Goal: Check status: Check status

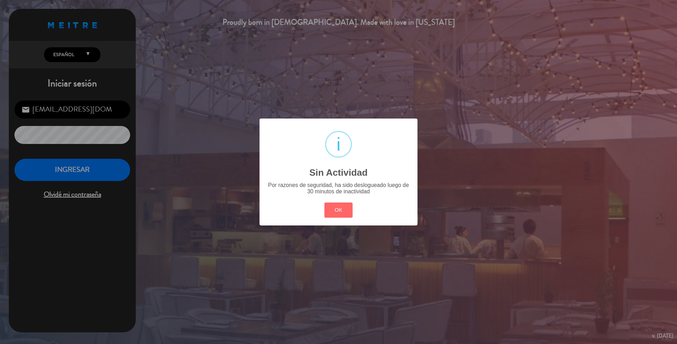
click at [77, 170] on div "? ! i Sin Actividad × Por razones de seguridad, ha sido deslogueado luego de 30…" at bounding box center [338, 172] width 677 height 344
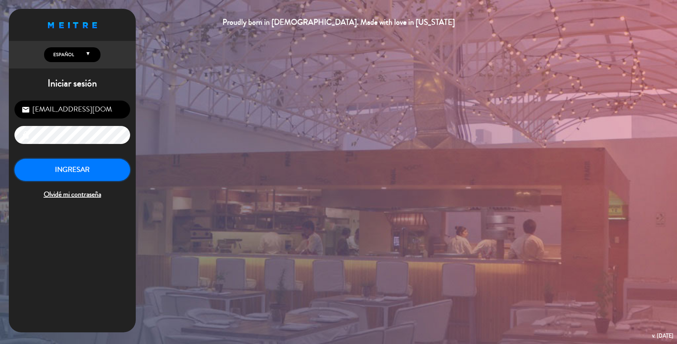
click at [77, 170] on button "INGRESAR" at bounding box center [72, 170] width 116 height 22
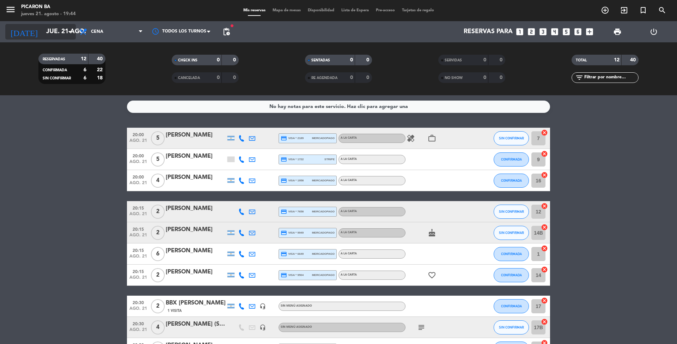
click at [64, 35] on input "jue. 21 ago." at bounding box center [84, 32] width 82 height 14
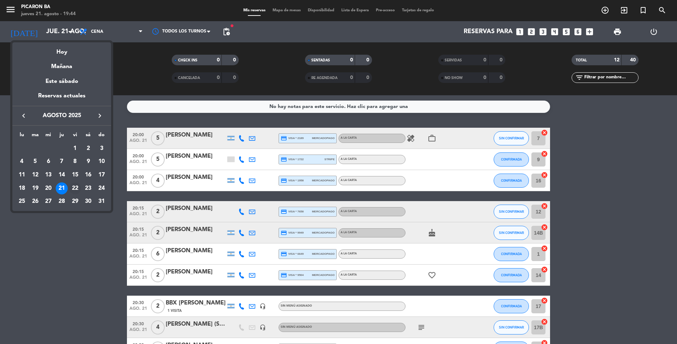
click at [76, 186] on div "22" at bounding box center [75, 188] width 12 height 12
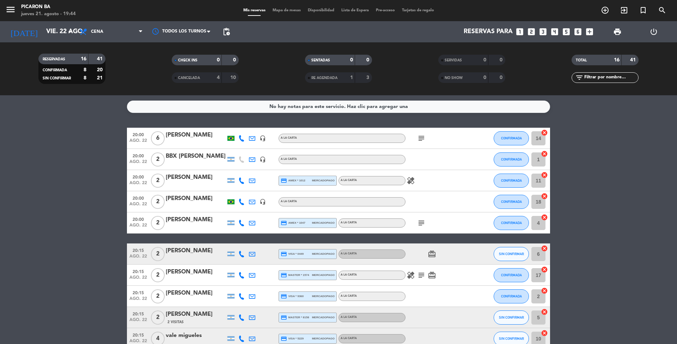
click at [68, 190] on bookings-row "20:00 [DATE] 6 [PERSON_NAME] headset_mic A LA CARTA subject CONFIRMADA 14 cance…" at bounding box center [338, 317] width 677 height 378
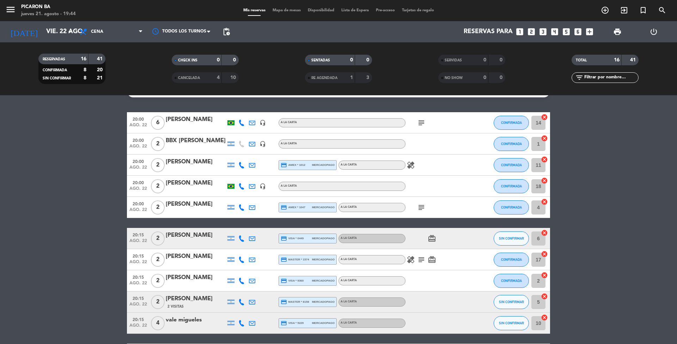
scroll to position [19, 0]
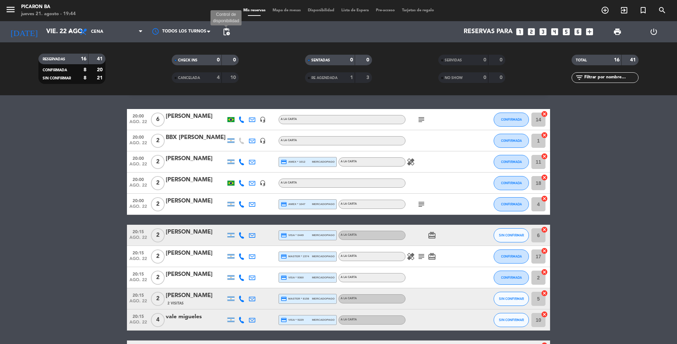
click at [227, 30] on span "pending_actions" at bounding box center [226, 31] width 8 height 8
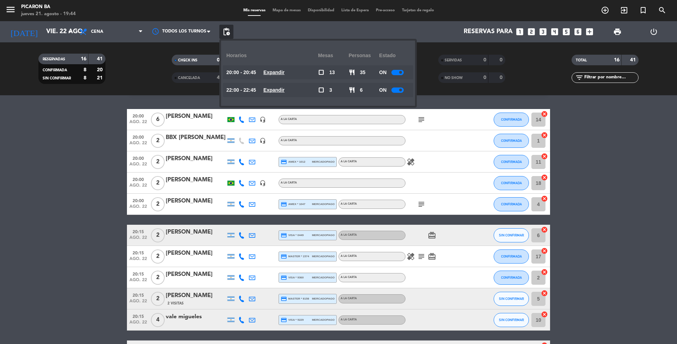
click at [122, 157] on bookings-row "20:00 [DATE] 6 [PERSON_NAME] headset_mic A LA CARTA subject CONFIRMADA 14 cance…" at bounding box center [338, 298] width 677 height 378
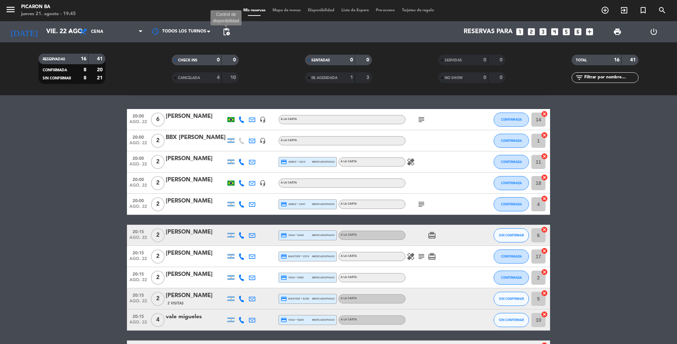
click at [224, 34] on span "pending_actions" at bounding box center [226, 31] width 8 height 8
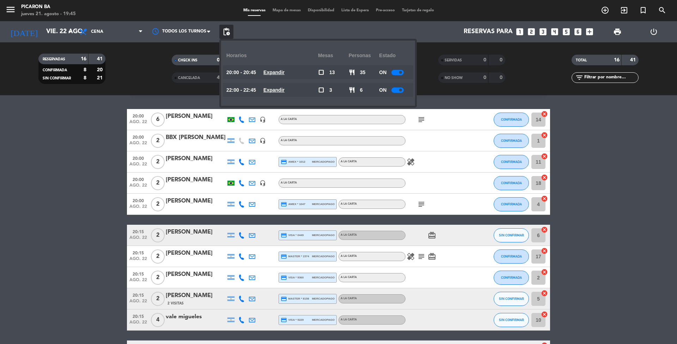
click at [282, 71] on u "Expandir" at bounding box center [273, 72] width 21 height 6
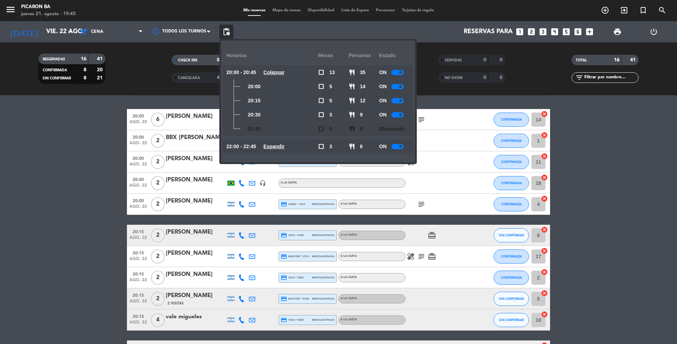
click at [20, 215] on bookings-row "20:00 [DATE] 6 [PERSON_NAME] headset_mic A LA CARTA subject CONFIRMADA 14 cance…" at bounding box center [338, 298] width 677 height 378
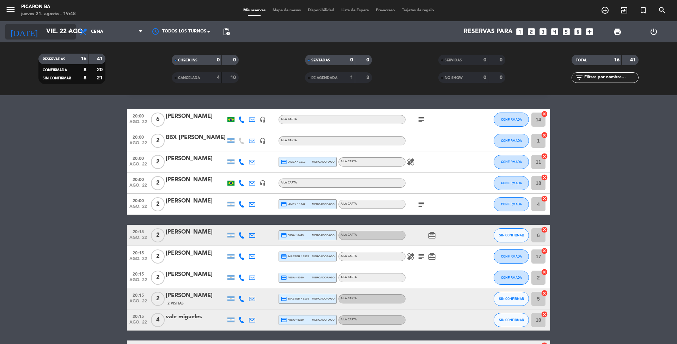
click at [69, 30] on icon "arrow_drop_down" at bounding box center [70, 31] width 8 height 8
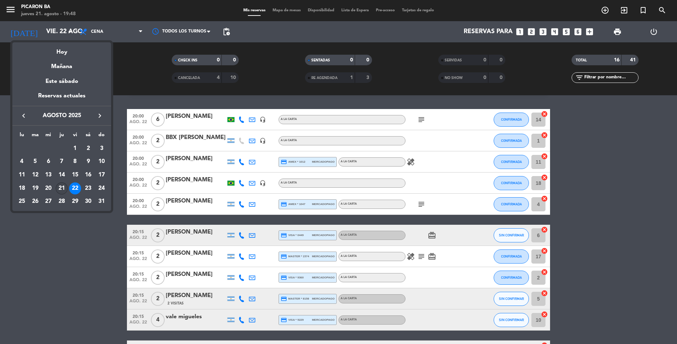
click at [64, 187] on div "21" at bounding box center [62, 188] width 12 height 12
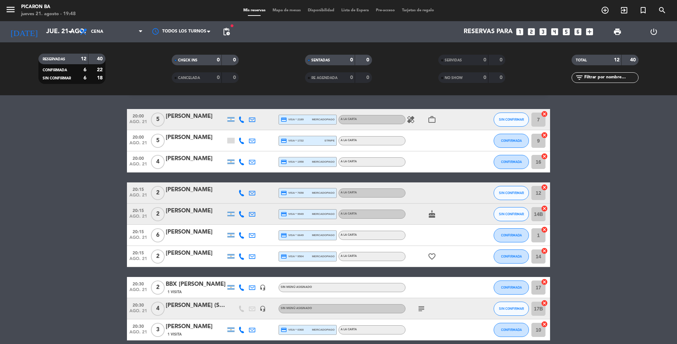
click at [411, 118] on icon "healing" at bounding box center [410, 119] width 8 height 8
click at [596, 214] on bookings-row "20:00 [DATE] 5 [PERSON_NAME] credit_card visa * 2189 mercadopago A LA CARTA hea…" at bounding box center [338, 250] width 677 height 283
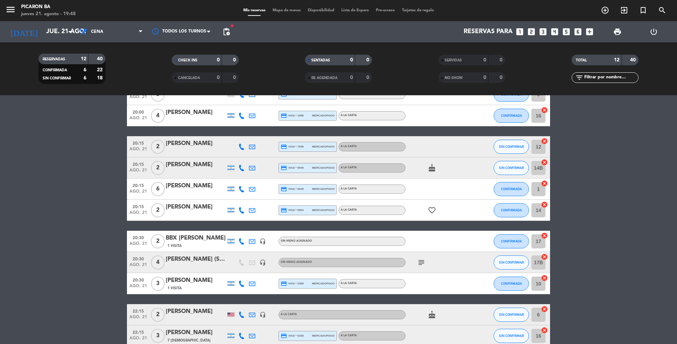
scroll to position [103, 0]
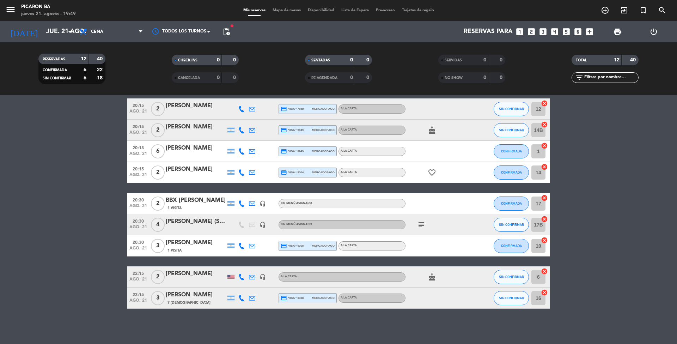
click at [23, 202] on bookings-row "20:00 [DATE] 5 [PERSON_NAME] credit_card visa * 2189 mercadopago A LA CARTA hea…" at bounding box center [338, 166] width 677 height 283
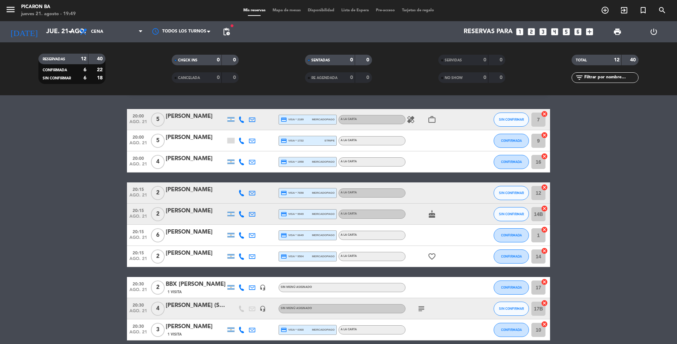
scroll to position [37, 0]
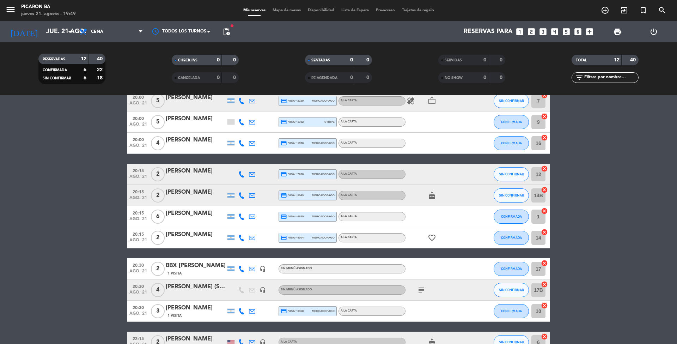
click at [435, 191] on icon "cake" at bounding box center [432, 195] width 8 height 8
click at [82, 125] on bookings-row "20:00 [DATE] 5 [PERSON_NAME] credit_card visa * 2189 mercadopago A LA CARTA hea…" at bounding box center [338, 231] width 677 height 283
click at [576, 202] on bookings-row "20:00 [DATE] 5 [PERSON_NAME] credit_card visa * 2189 mercadopago A LA CARTA hea…" at bounding box center [338, 231] width 677 height 283
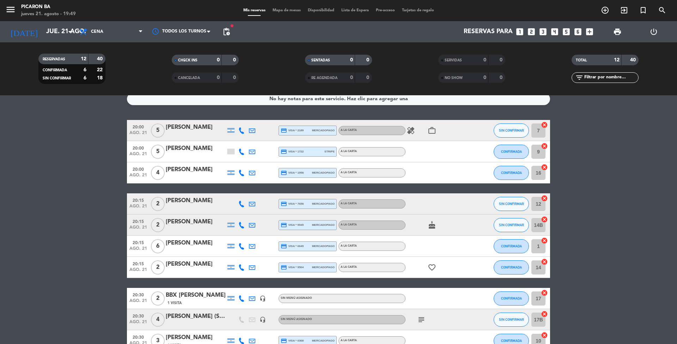
scroll to position [0, 0]
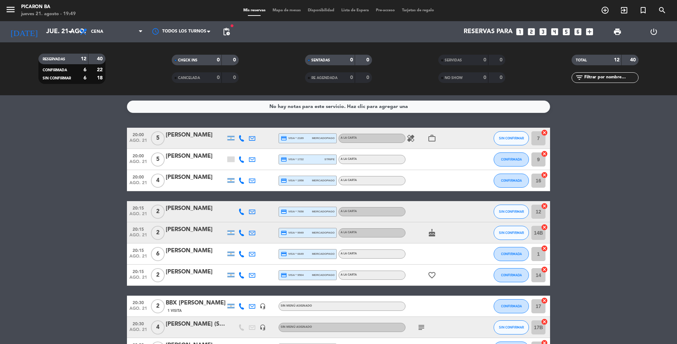
click at [576, 202] on bookings-row "20:00 [DATE] 5 [PERSON_NAME] credit_card visa * 2189 mercadopago A LA CARTA hea…" at bounding box center [338, 269] width 677 height 283
click at [421, 325] on icon "subject" at bounding box center [421, 327] width 8 height 8
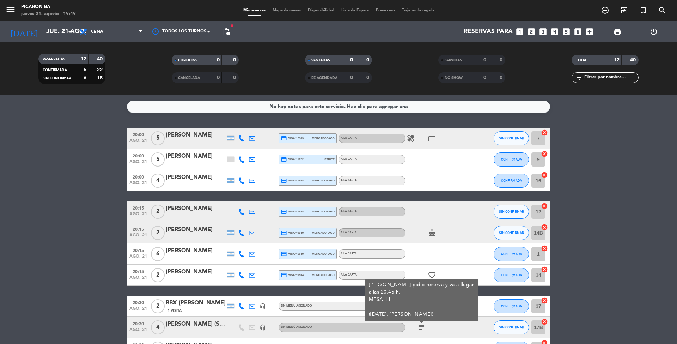
click at [14, 150] on bookings-row "20:00 [DATE] 5 [PERSON_NAME] credit_card visa * 2189 mercadopago A LA CARTA hea…" at bounding box center [338, 269] width 677 height 283
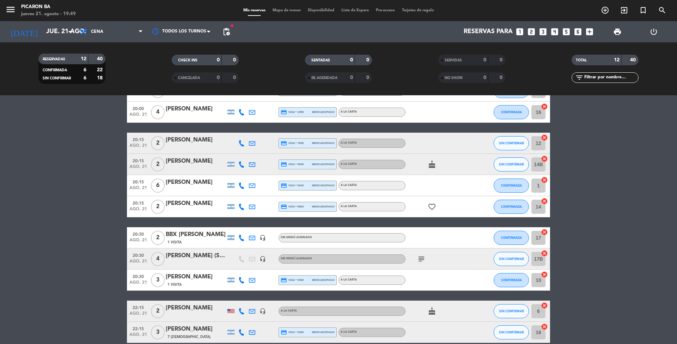
scroll to position [75, 0]
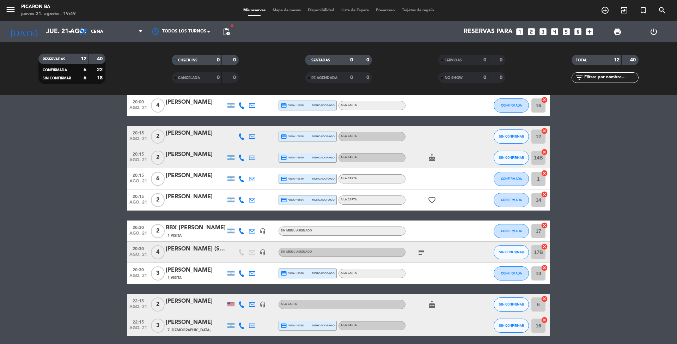
click at [417, 256] on icon "subject" at bounding box center [421, 252] width 8 height 8
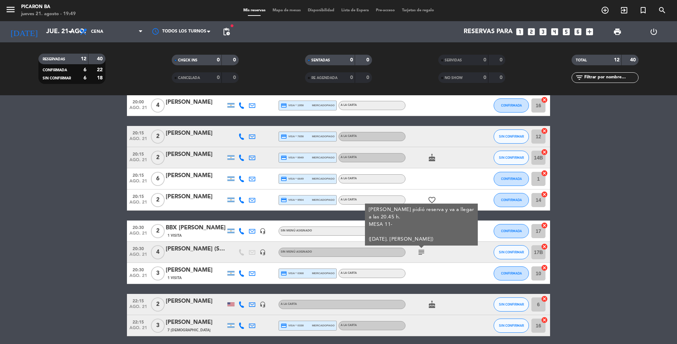
click at [54, 216] on bookings-row "20:00 [DATE] 5 [PERSON_NAME] credit_card visa * 2189 mercadopago A LA CARTA hea…" at bounding box center [338, 194] width 677 height 283
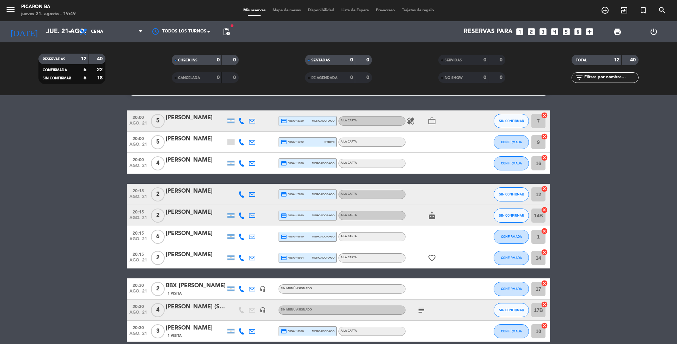
scroll to position [0, 0]
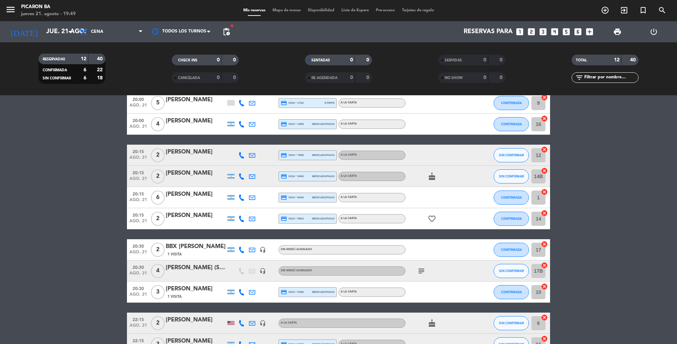
click at [67, 214] on bookings-row "20:00 [DATE] 5 [PERSON_NAME] credit_card visa * 2189 mercadopago A LA CARTA hea…" at bounding box center [338, 212] width 677 height 283
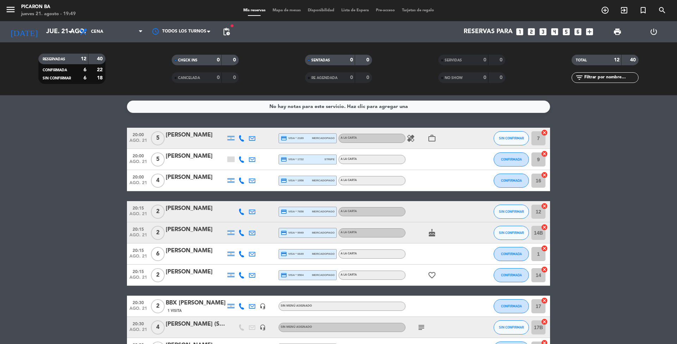
click at [412, 136] on icon "healing" at bounding box center [410, 138] width 8 height 8
click at [436, 140] on icon "work_outline" at bounding box center [432, 138] width 8 height 8
click at [410, 136] on icon "healing" at bounding box center [410, 138] width 8 height 8
click at [432, 233] on icon "cake" at bounding box center [432, 232] width 8 height 8
click at [102, 192] on bookings-row "20:00 [DATE] 5 [PERSON_NAME] credit_card visa * 2189 mercadopago A LA CARTA hea…" at bounding box center [338, 269] width 677 height 283
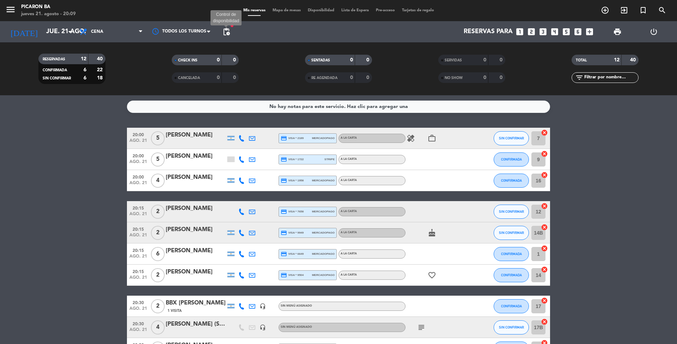
click at [225, 34] on span "pending_actions" at bounding box center [226, 31] width 8 height 8
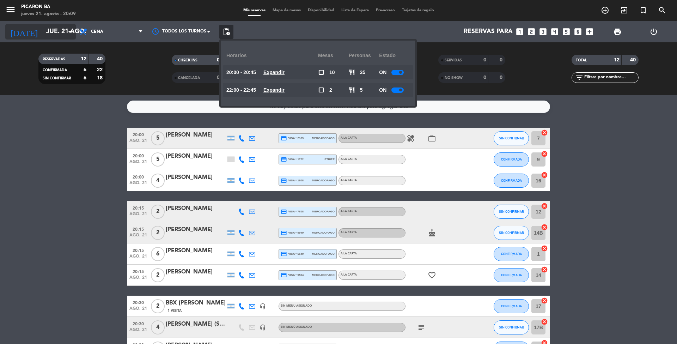
click at [64, 32] on input "jue. 21 ago." at bounding box center [84, 32] width 82 height 14
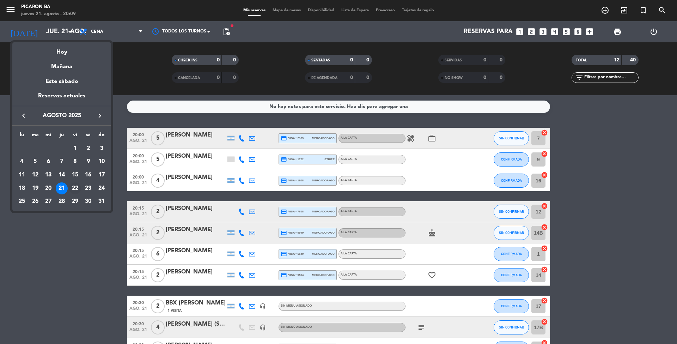
click at [75, 187] on div "22" at bounding box center [75, 188] width 12 height 12
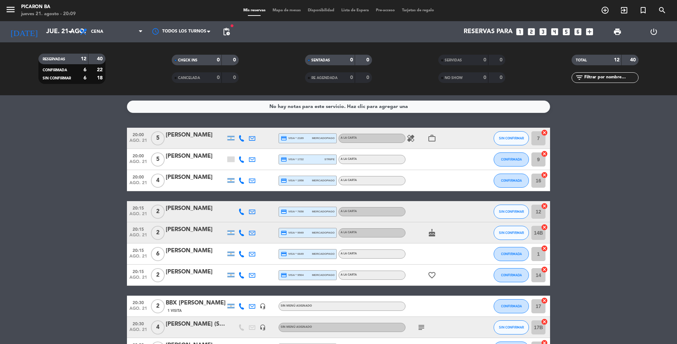
type input "vie. 22 ago."
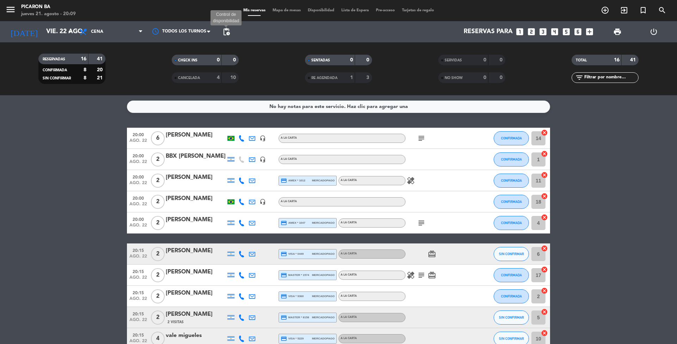
click at [224, 32] on span "pending_actions" at bounding box center [226, 31] width 8 height 8
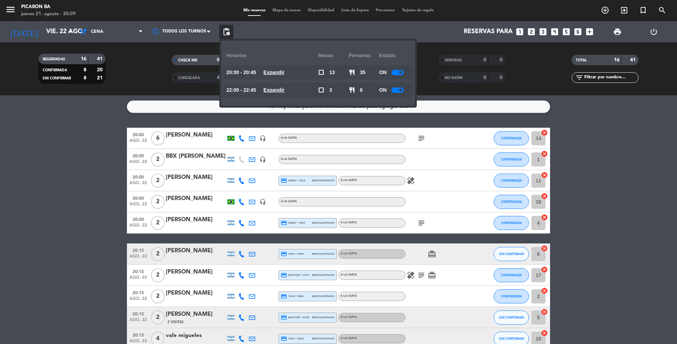
click at [69, 176] on bookings-row "20:00 [DATE] 6 [PERSON_NAME] headset_mic A LA CARTA subject CONFIRMADA 14 cance…" at bounding box center [338, 317] width 677 height 378
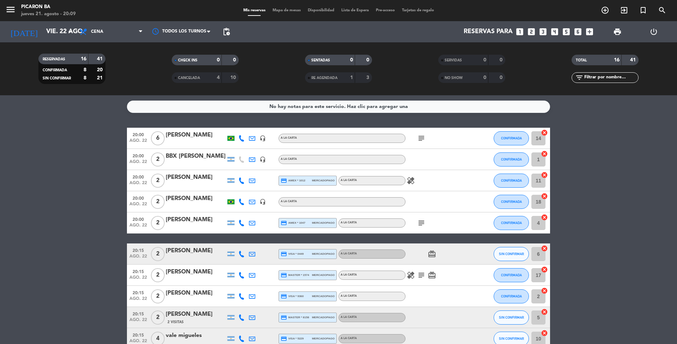
click at [46, 235] on bookings-row "20:00 [DATE] 6 [PERSON_NAME] headset_mic A LA CARTA subject CONFIRMADA 14 cance…" at bounding box center [338, 317] width 677 height 378
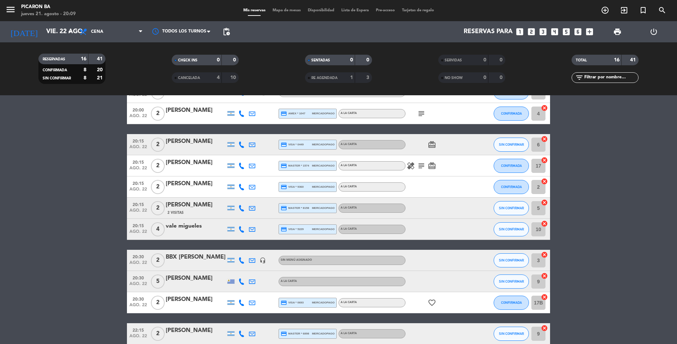
scroll to position [197, 0]
